Goal: Information Seeking & Learning: Learn about a topic

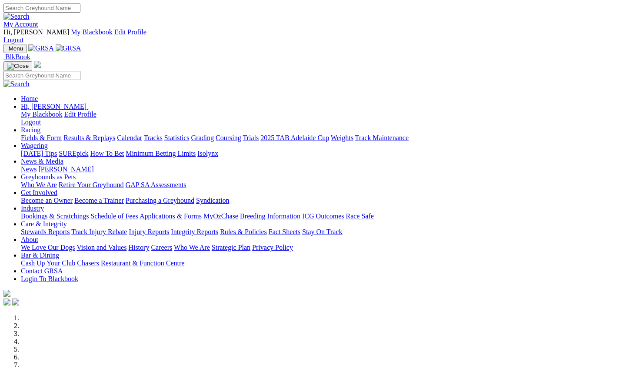
click at [38, 236] on link "About" at bounding box center [29, 239] width 17 height 7
click at [210, 244] on link "Who We Are" at bounding box center [192, 247] width 36 height 7
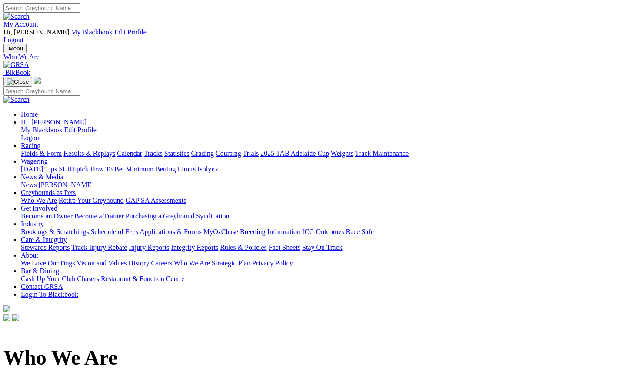
scroll to position [3, 0]
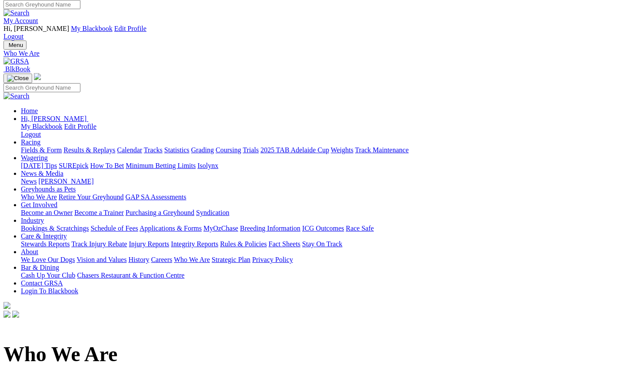
click at [251, 256] on link "Strategic Plan" at bounding box center [231, 259] width 39 height 7
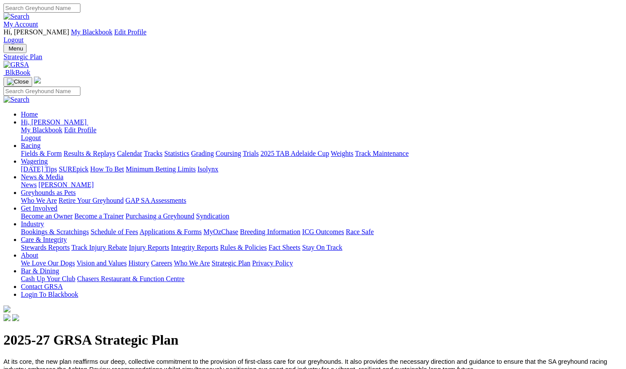
click at [293, 259] on link "Privacy Policy" at bounding box center [272, 262] width 41 height 7
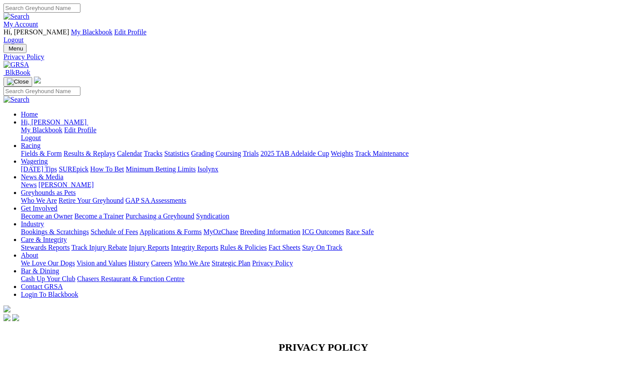
click at [172, 259] on link "Careers" at bounding box center [161, 262] width 21 height 7
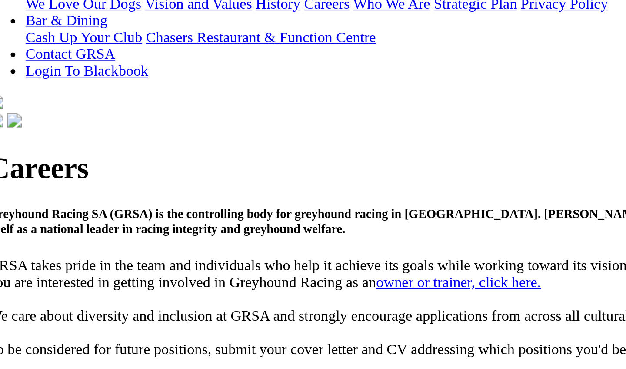
scroll to position [65, 0]
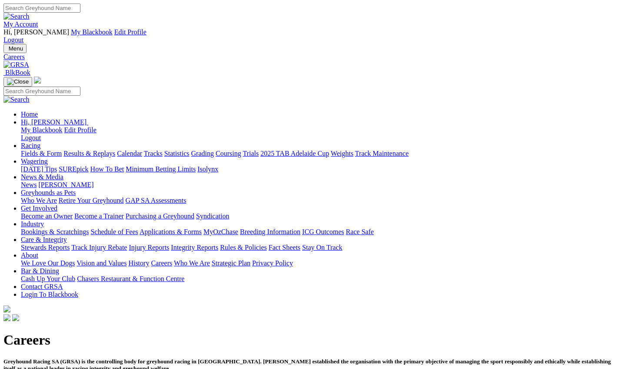
scroll to position [262, 9]
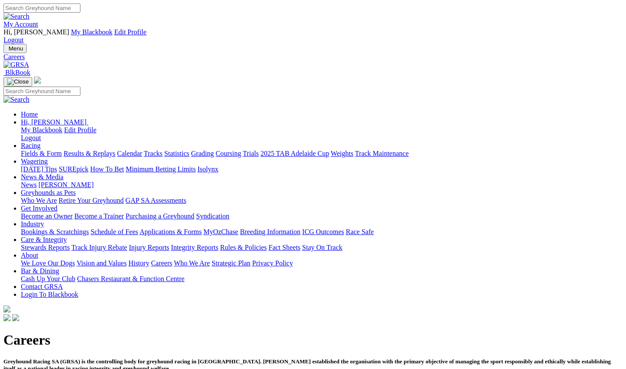
scroll to position [262, 9]
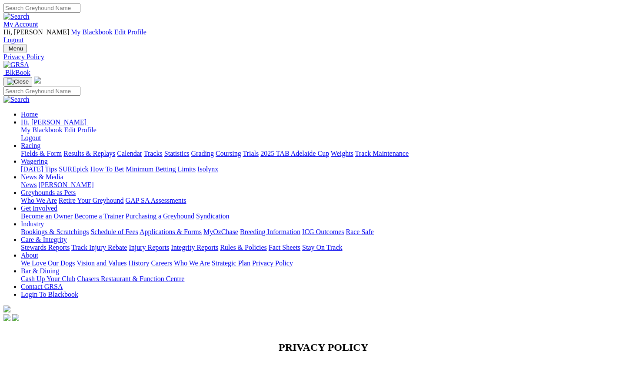
click at [63, 283] on link "Contact GRSA" at bounding box center [42, 286] width 42 height 7
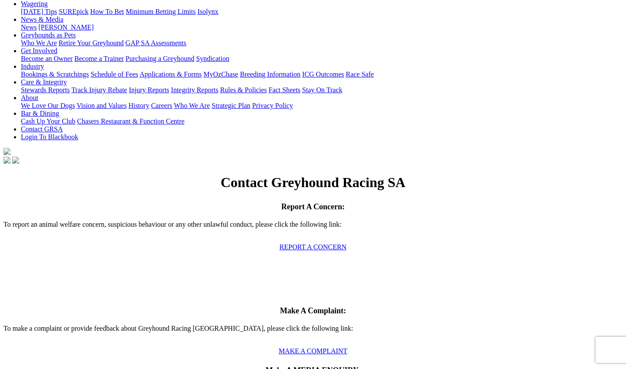
scroll to position [39, 0]
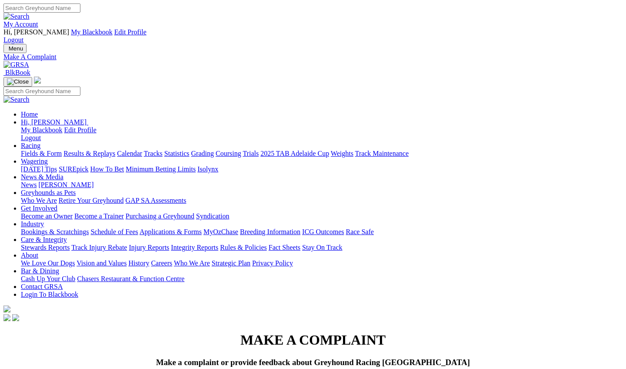
click at [374, 228] on link "Race Safe" at bounding box center [360, 231] width 28 height 7
